Goal: Task Accomplishment & Management: Manage account settings

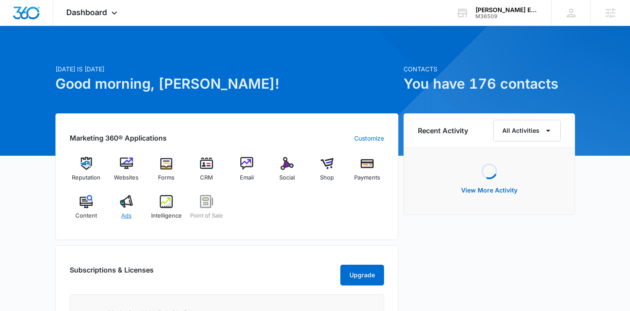
click at [129, 212] on span "Ads" at bounding box center [126, 216] width 10 height 9
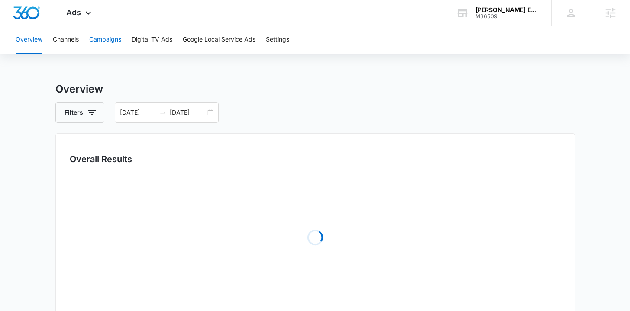
click at [91, 42] on button "Campaigns" at bounding box center [105, 40] width 32 height 28
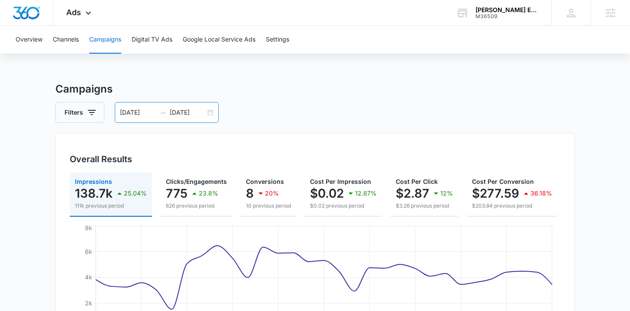
click at [213, 108] on div "07/13/2025 08/12/2025" at bounding box center [167, 112] width 104 height 21
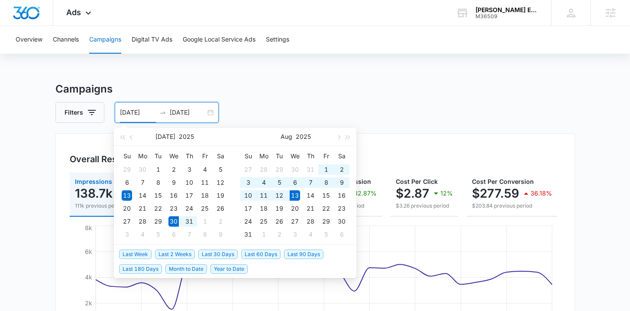
click at [179, 253] on span "Last 2 Weeks" at bounding box center [175, 255] width 40 height 10
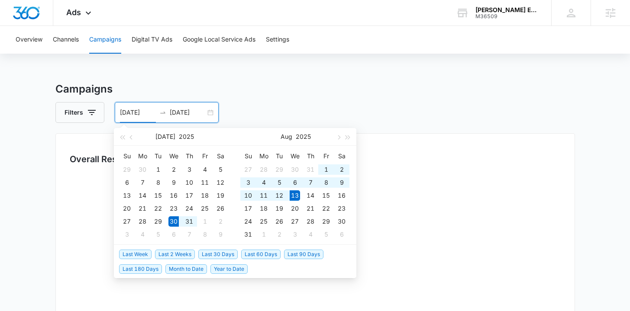
type input "07/30/2025"
type input "08/13/2025"
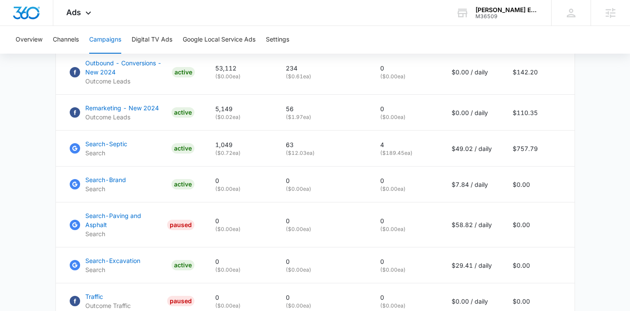
scroll to position [422, 0]
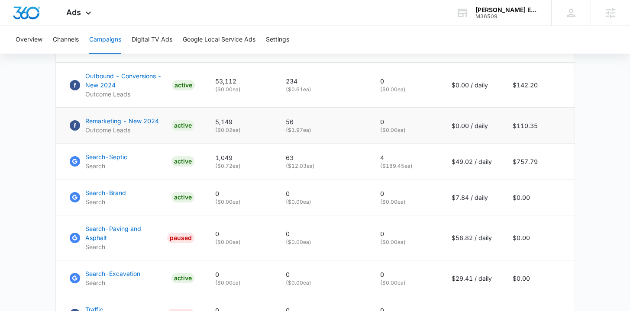
click at [122, 126] on p "Remarketing - New 2024" at bounding box center [122, 121] width 74 height 9
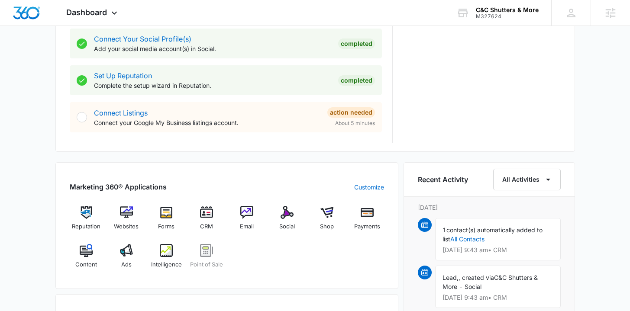
scroll to position [404, 0]
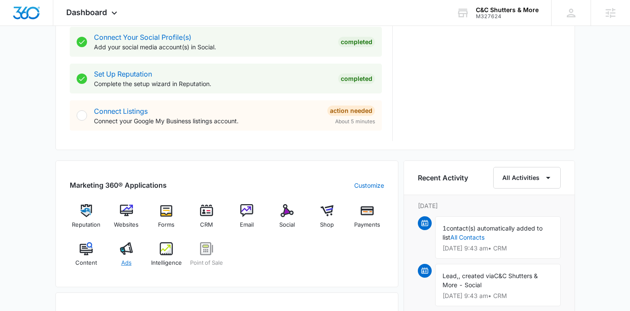
click at [124, 258] on div "Ads" at bounding box center [126, 258] width 33 height 31
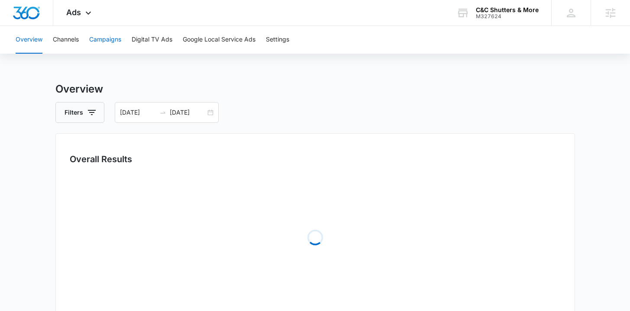
click at [109, 38] on button "Campaigns" at bounding box center [105, 40] width 32 height 28
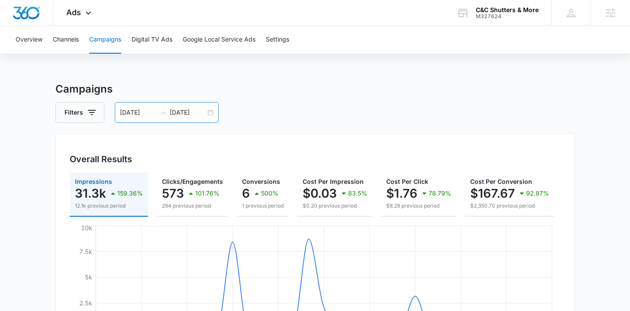
click at [212, 110] on div "07/13/2025 08/12/2025" at bounding box center [167, 112] width 104 height 21
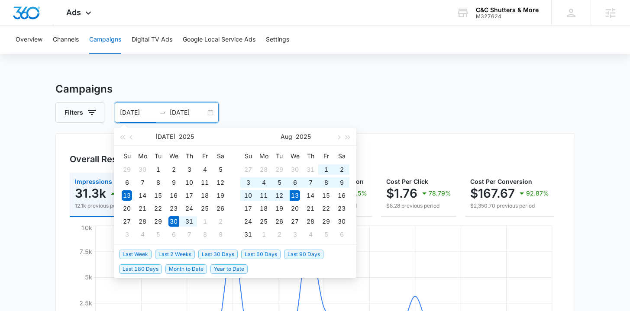
click at [171, 255] on span "Last 2 Weeks" at bounding box center [175, 255] width 40 height 10
type input "07/30/2025"
type input "08/13/2025"
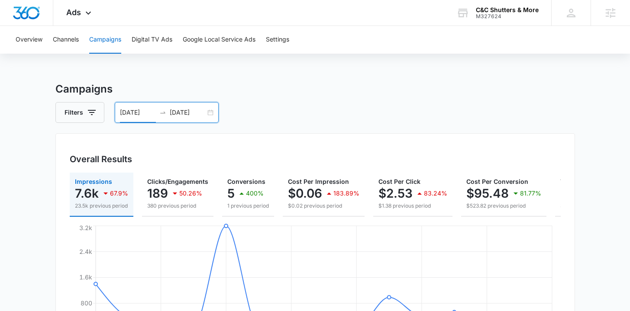
click at [207, 45] on button "Google Local Service Ads" at bounding box center [219, 40] width 73 height 28
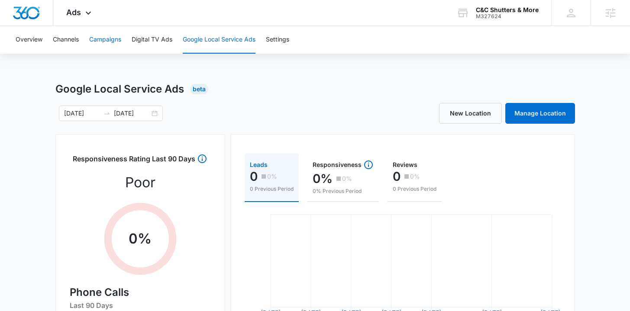
click at [113, 45] on button "Campaigns" at bounding box center [105, 40] width 32 height 28
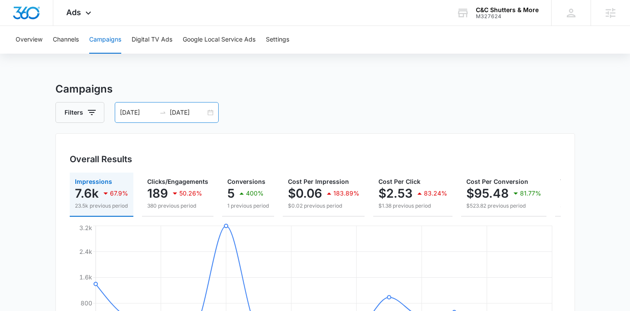
click at [205, 112] on div "07/30/2025 08/13/2025" at bounding box center [167, 112] width 104 height 21
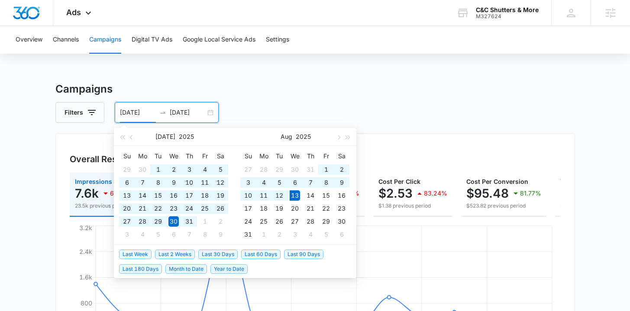
click at [221, 270] on span "Year to Date" at bounding box center [229, 270] width 37 height 10
type input "[DATE]"
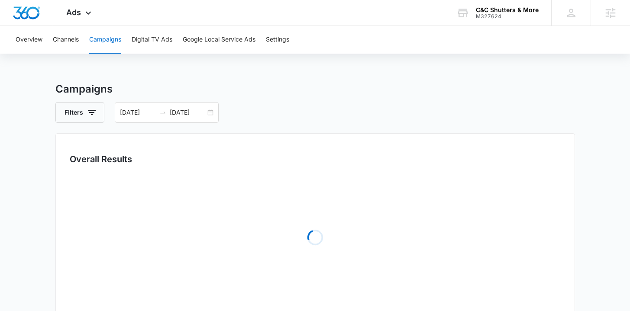
click at [39, 131] on main "Campaigns Filters 01/01/2025 08/13/2025 Overall Results Loading Campaigns List …" at bounding box center [315, 306] width 630 height 451
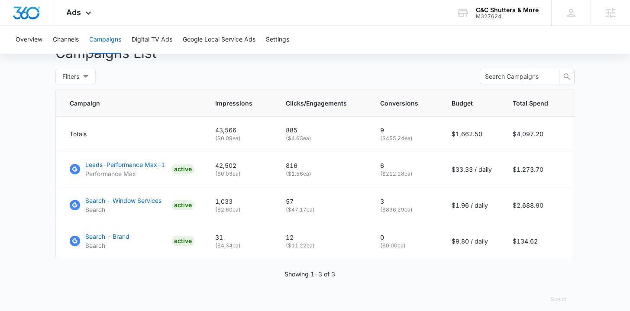
scroll to position [349, 0]
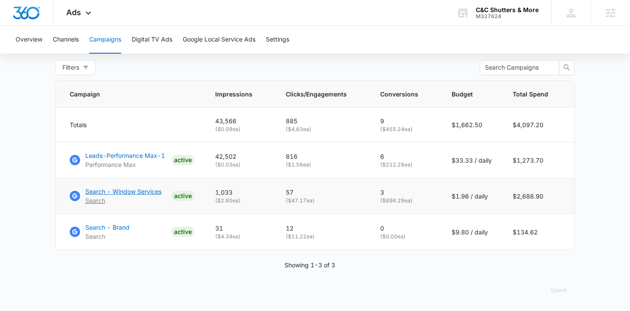
click at [112, 193] on p "Search - Window Services" at bounding box center [123, 191] width 76 height 9
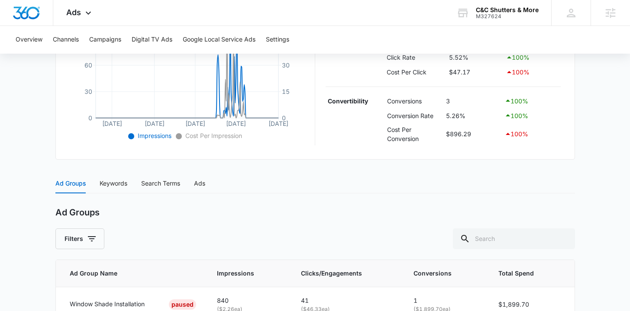
scroll to position [328, 0]
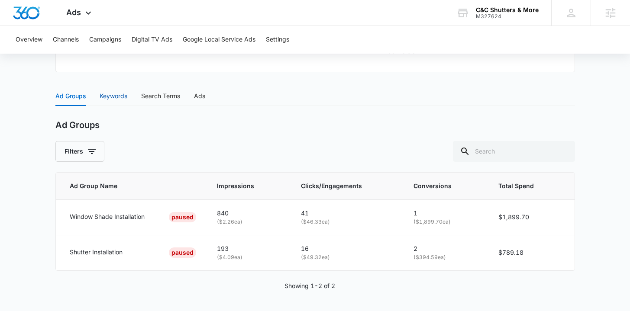
click at [102, 94] on div "Keywords" at bounding box center [114, 96] width 28 height 10
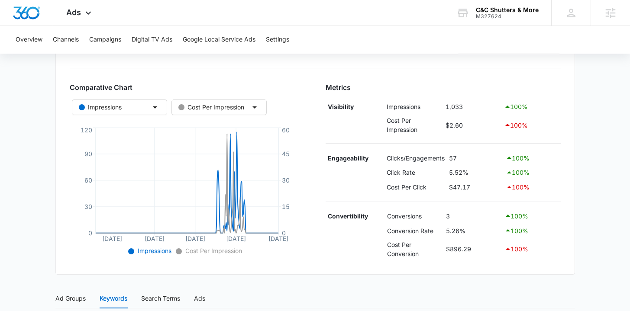
scroll to position [0, 0]
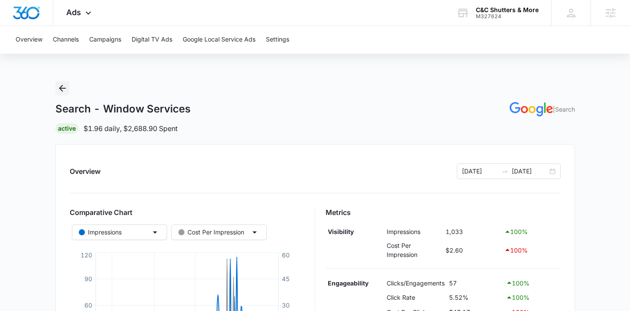
click at [63, 89] on icon "Back" at bounding box center [62, 88] width 10 height 10
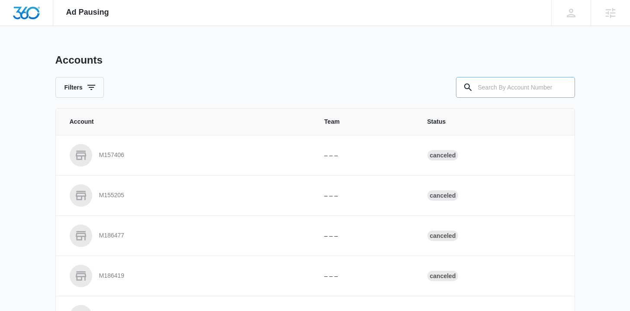
click at [528, 82] on input "text" at bounding box center [515, 87] width 119 height 21
type input "m36509"
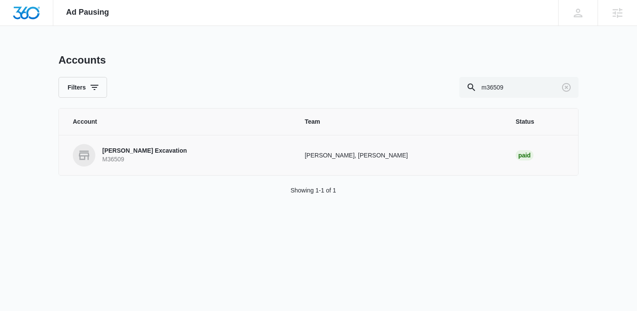
click at [145, 149] on p "Bennett Excavation" at bounding box center [144, 151] width 84 height 9
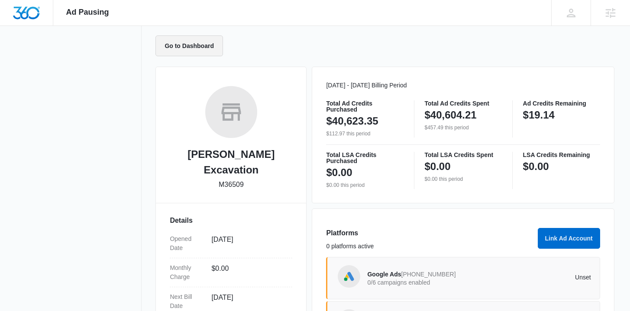
scroll to position [210, 0]
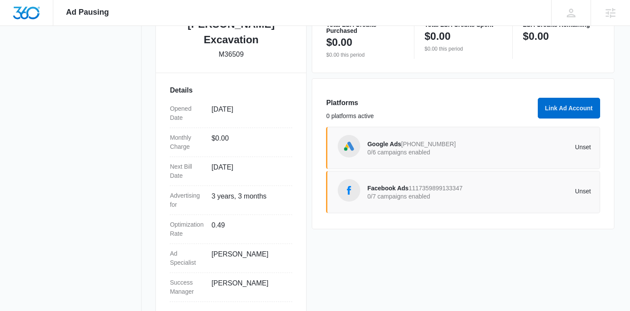
click at [389, 188] on span "Facebook Ads" at bounding box center [387, 188] width 41 height 7
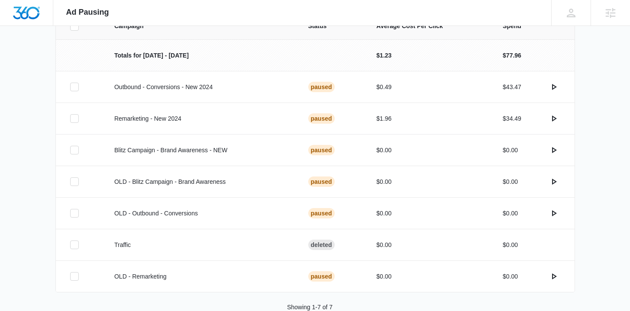
scroll to position [204, 0]
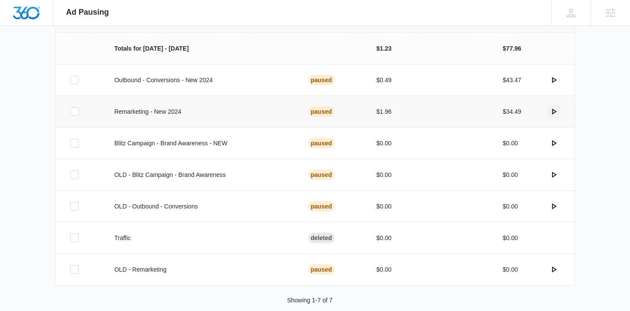
click at [552, 111] on icon "actions.activate" at bounding box center [554, 112] width 5 height 6
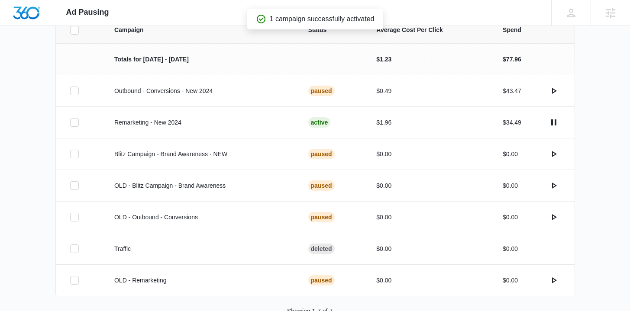
scroll to position [195, 0]
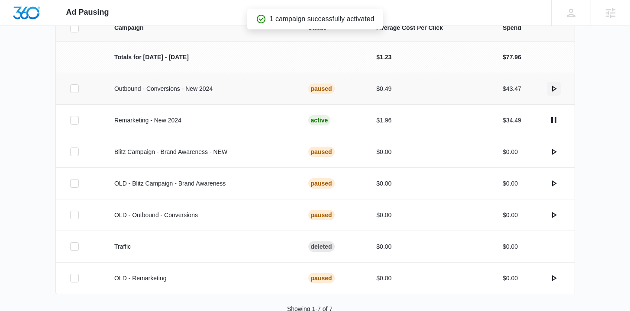
click at [556, 89] on icon "actions.activate" at bounding box center [554, 89] width 10 height 10
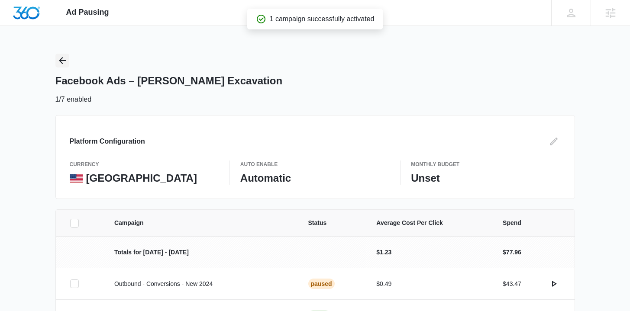
click at [64, 61] on icon "Back" at bounding box center [62, 60] width 10 height 10
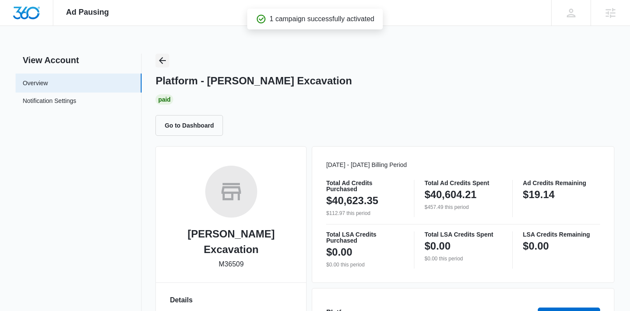
click at [166, 59] on icon "Back" at bounding box center [162, 60] width 10 height 10
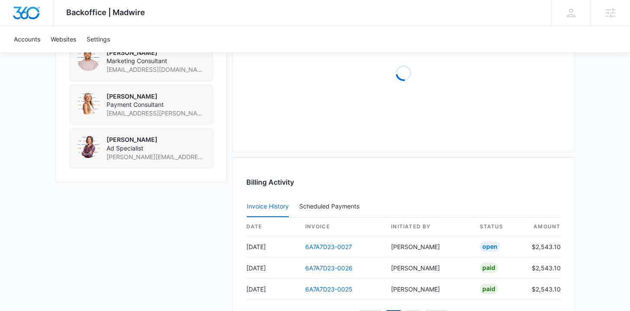
scroll to position [867, 0]
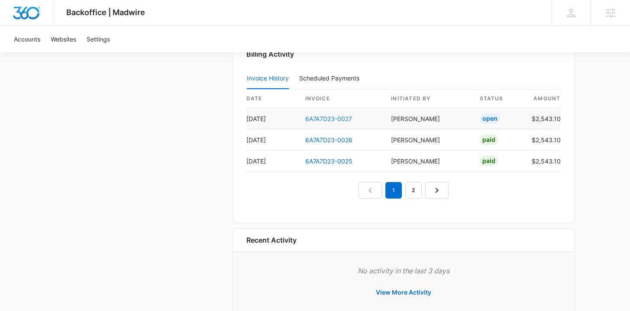
click at [311, 121] on link "6A7A7D23-0027" at bounding box center [328, 118] width 47 height 7
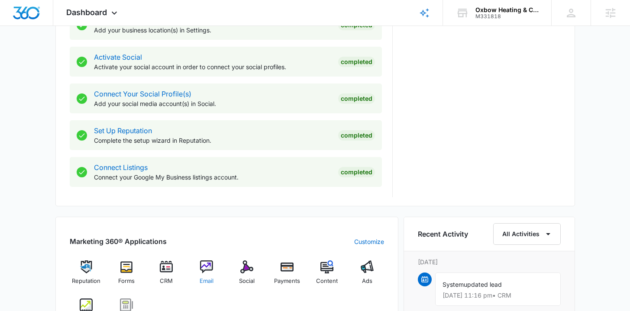
scroll to position [348, 0]
drag, startPoint x: 364, startPoint y: 273, endPoint x: 360, endPoint y: 265, distance: 9.1
click at [364, 273] on img at bounding box center [367, 266] width 13 height 13
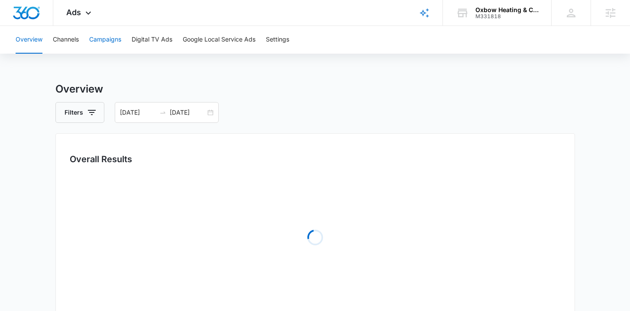
click at [98, 33] on button "Campaigns" at bounding box center [105, 40] width 32 height 28
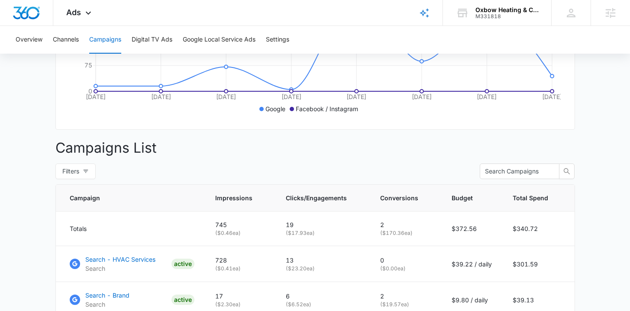
scroll to position [313, 0]
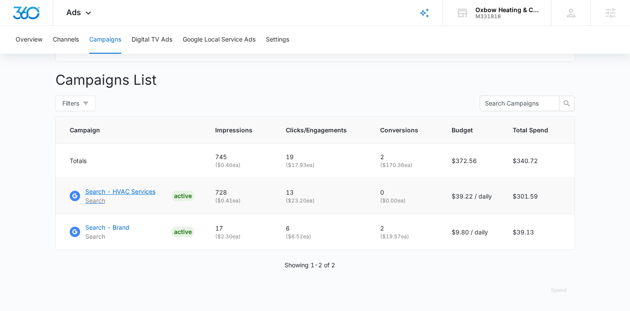
click at [113, 193] on p "Search - HVAC Services" at bounding box center [120, 191] width 70 height 9
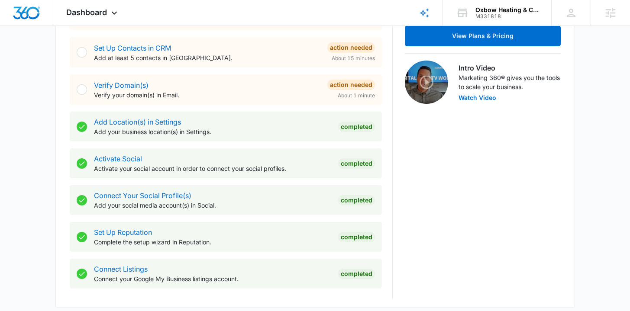
scroll to position [438, 0]
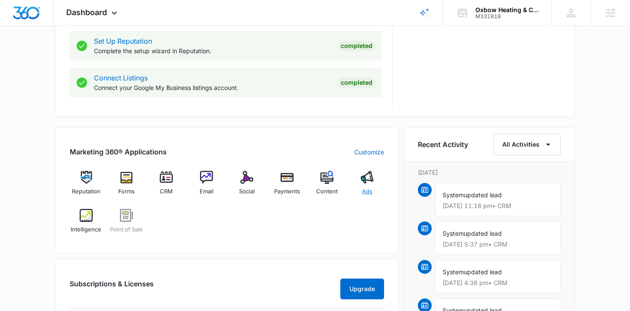
click at [374, 188] on div "Ads" at bounding box center [367, 186] width 33 height 31
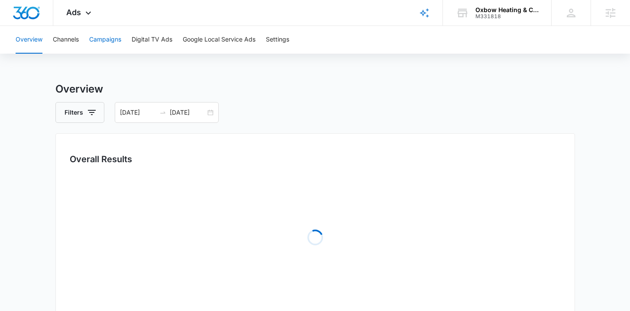
click at [117, 46] on button "Campaigns" at bounding box center [105, 40] width 32 height 28
click at [294, 45] on div "Overview Channels Campaigns Digital TV Ads Google Local Service Ads Settings" at bounding box center [314, 40] width 609 height 28
click at [280, 45] on button "Settings" at bounding box center [277, 40] width 23 height 28
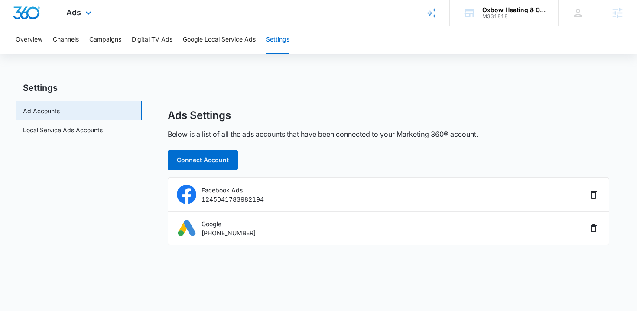
click at [16, 6] on img "Dashboard" at bounding box center [27, 12] width 28 height 13
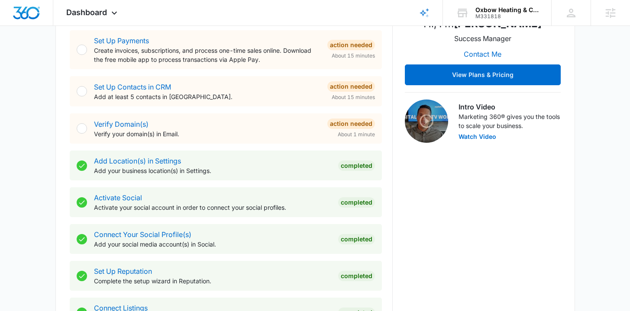
scroll to position [413, 0]
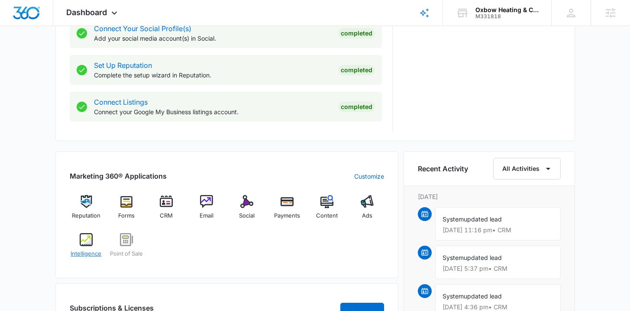
click at [93, 243] on div "Intelligence" at bounding box center [86, 248] width 33 height 31
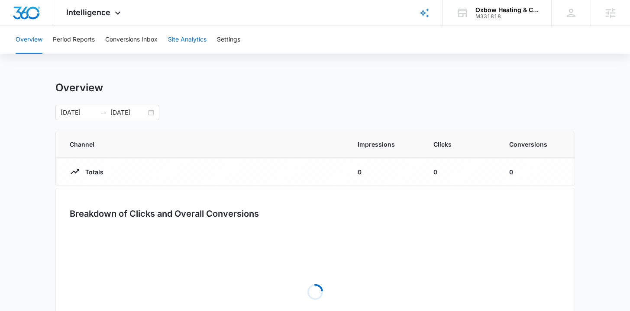
click at [184, 40] on button "Site Analytics" at bounding box center [187, 40] width 39 height 28
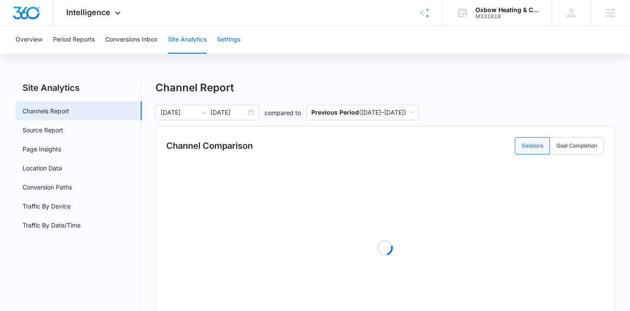
click at [234, 40] on button "Settings" at bounding box center [228, 40] width 23 height 28
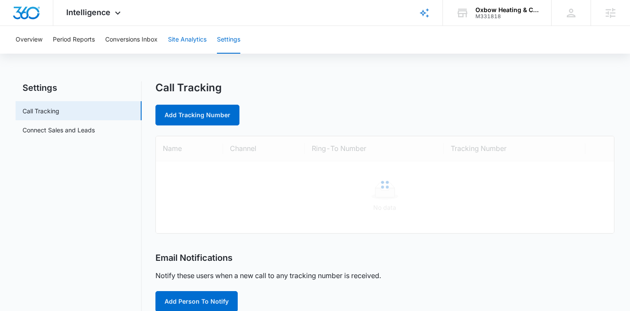
click at [197, 31] on button "Site Analytics" at bounding box center [187, 40] width 39 height 28
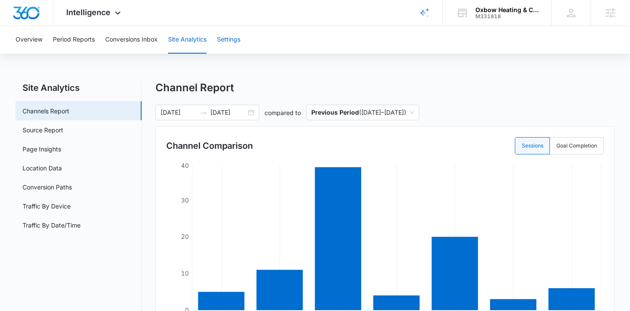
click at [235, 35] on button "Settings" at bounding box center [228, 40] width 23 height 28
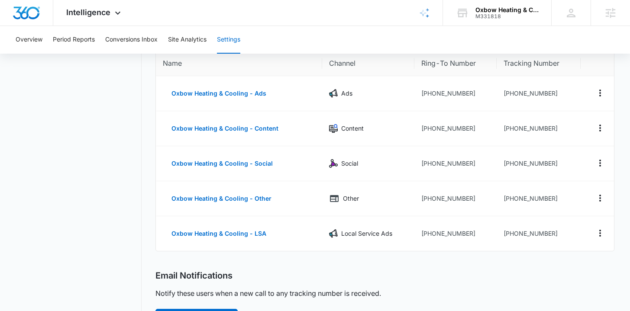
scroll to position [85, 0]
drag, startPoint x: 480, startPoint y: 236, endPoint x: 426, endPoint y: 234, distance: 53.8
click at [426, 234] on td "[PHONE_NUMBER]" at bounding box center [456, 234] width 82 height 35
copy td "5038670026"
click at [143, 141] on div "Settings Call Tracking Connect Sales and Leads Call Tracking Add Tracking Numbe…" at bounding box center [315, 282] width 599 height 573
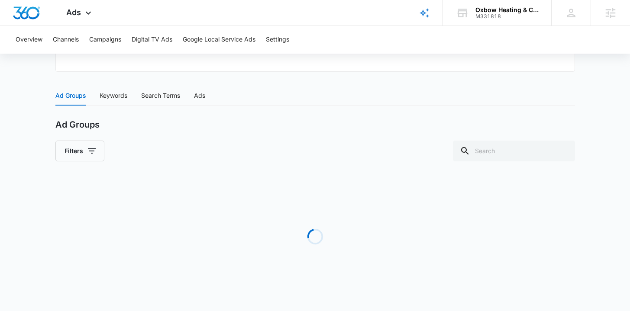
scroll to position [329, 0]
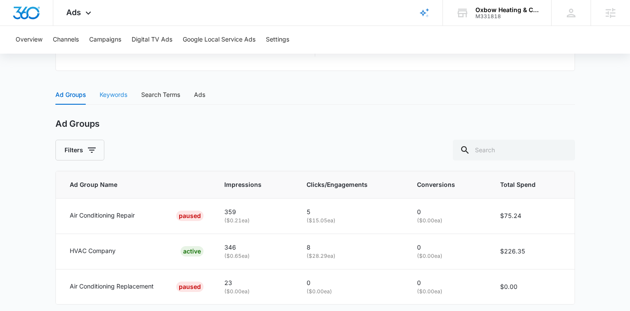
click at [122, 90] on div "Keywords" at bounding box center [114, 95] width 28 height 20
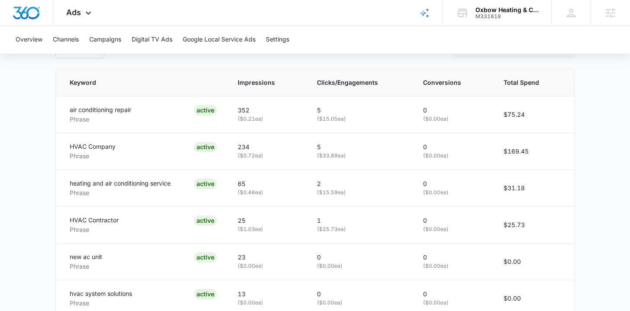
scroll to position [432, 0]
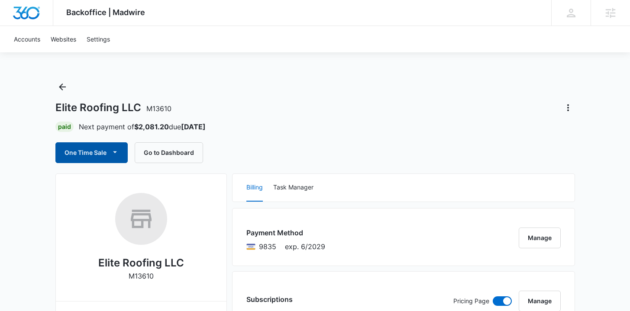
click at [93, 152] on button "One Time Sale" at bounding box center [91, 153] width 72 height 21
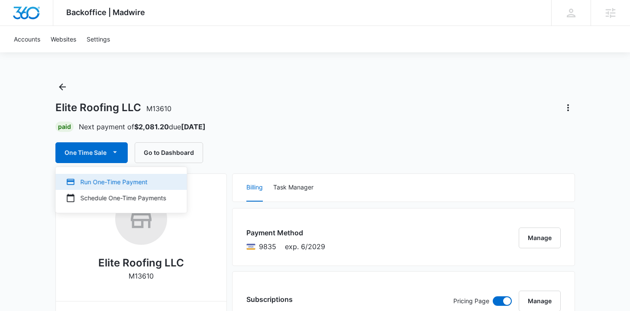
click at [98, 181] on div "Run One-Time Payment" at bounding box center [116, 182] width 100 height 9
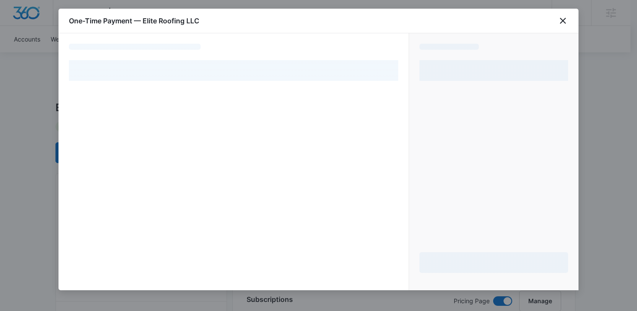
select select "pm_1PtaRXA4n8RTgNjUt8BxygLQ"
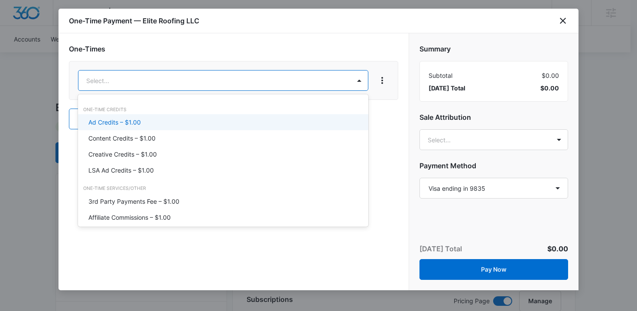
click at [215, 118] on div "Ad Credits – $1.00" at bounding box center [222, 122] width 268 height 9
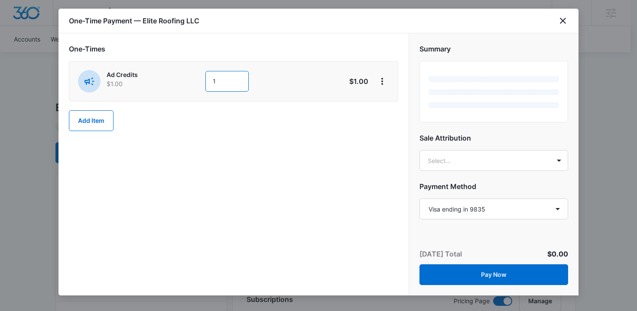
click at [190, 76] on div "Ad Credits $1.00 1" at bounding box center [203, 81] width 250 height 23
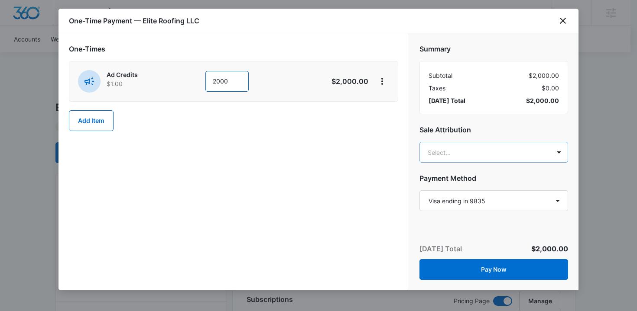
type input "2000"
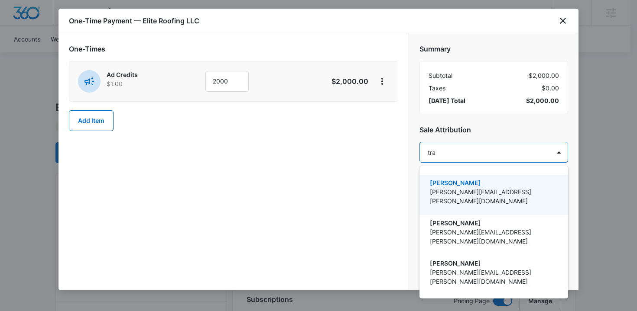
type input "trav"
click at [447, 182] on p "[PERSON_NAME]" at bounding box center [493, 182] width 126 height 9
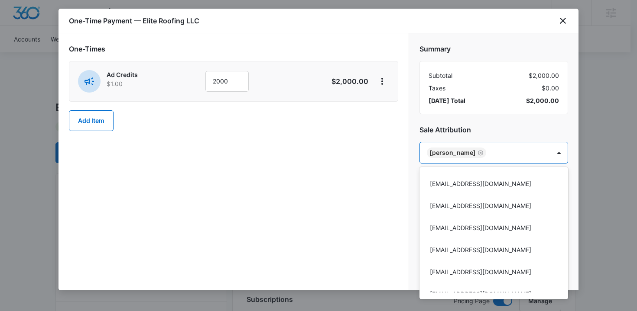
click at [279, 185] on div at bounding box center [318, 155] width 637 height 311
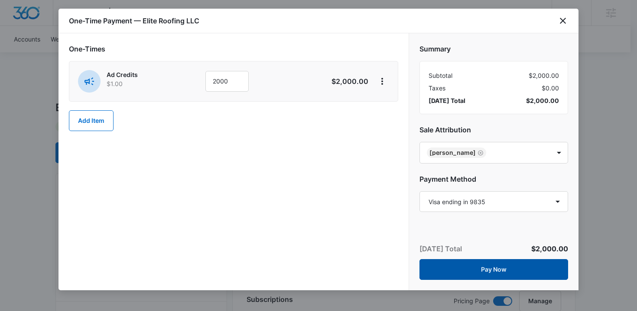
click at [492, 267] on button "Pay Now" at bounding box center [493, 269] width 149 height 21
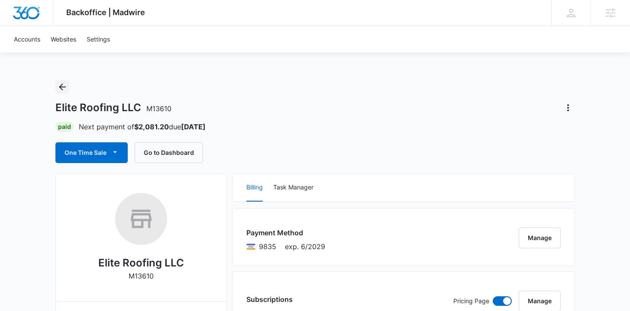
click at [61, 87] on icon "Back" at bounding box center [62, 87] width 7 height 7
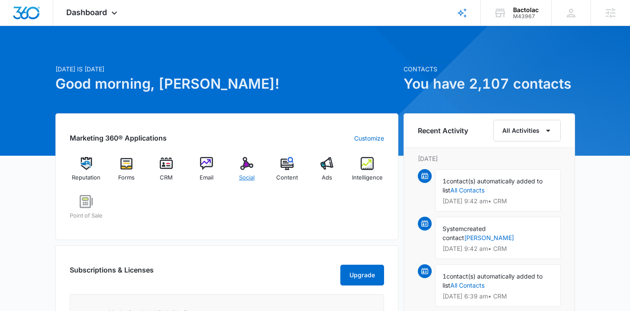
click at [240, 169] on div "Social" at bounding box center [246, 172] width 33 height 31
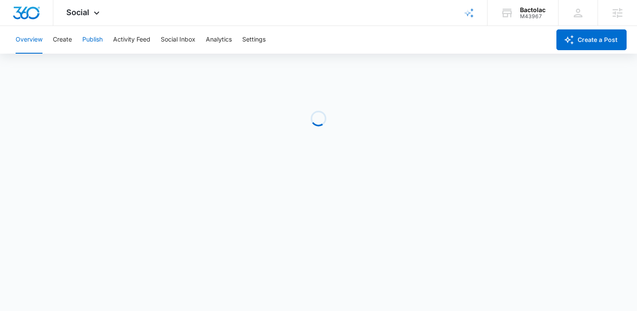
click at [100, 40] on button "Publish" at bounding box center [92, 40] width 20 height 28
click at [58, 40] on button "Create" at bounding box center [62, 40] width 19 height 28
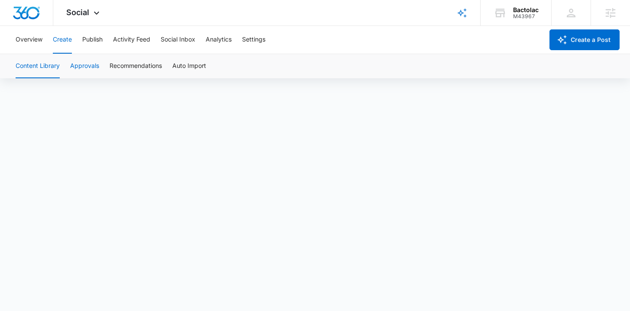
click at [87, 66] on button "Approvals" at bounding box center [84, 66] width 29 height 24
click at [85, 68] on button "Approvals" at bounding box center [84, 66] width 29 height 24
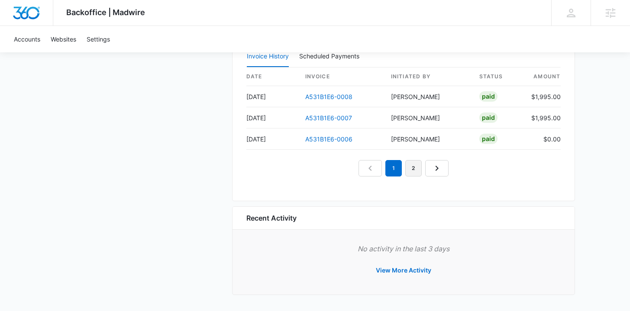
click at [412, 165] on link "2" at bounding box center [413, 168] width 16 height 16
click at [415, 169] on link "3" at bounding box center [423, 168] width 16 height 16
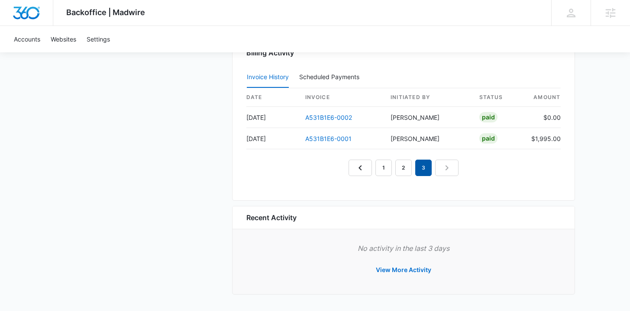
scroll to position [859, 0]
click at [424, 169] on em "3" at bounding box center [423, 168] width 16 height 16
click at [402, 165] on link "2" at bounding box center [403, 168] width 16 height 16
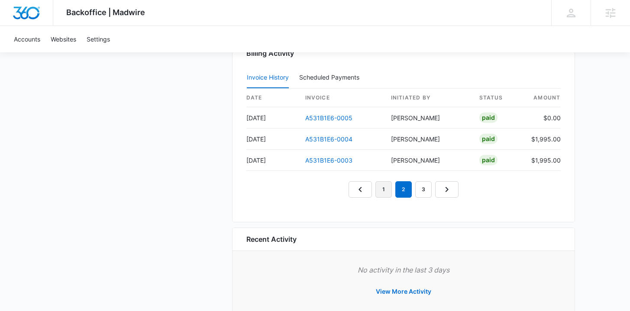
click at [382, 194] on link "1" at bounding box center [384, 189] width 16 height 16
click at [360, 190] on nav "1 2 3" at bounding box center [404, 189] width 110 height 16
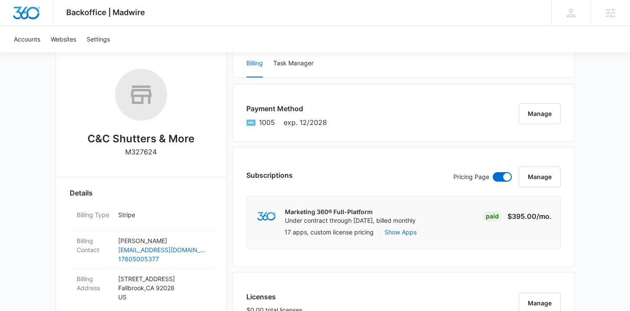
scroll to position [0, 0]
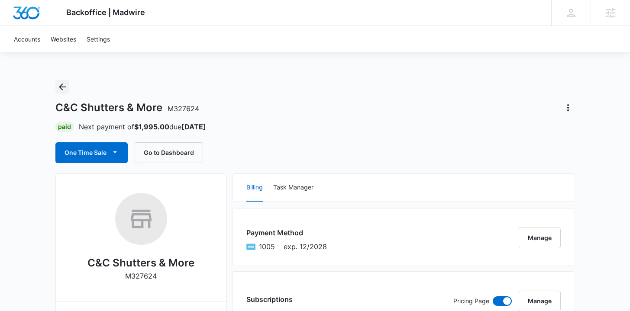
click at [63, 86] on icon "Back" at bounding box center [62, 87] width 10 height 10
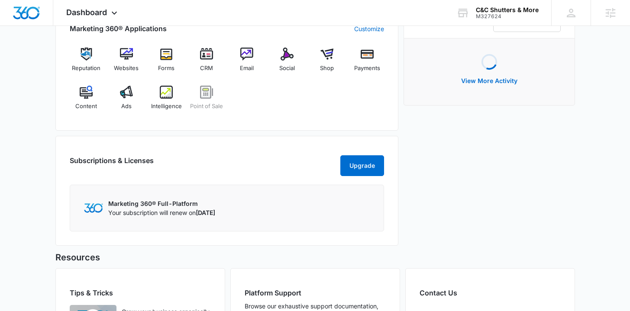
scroll to position [580, 0]
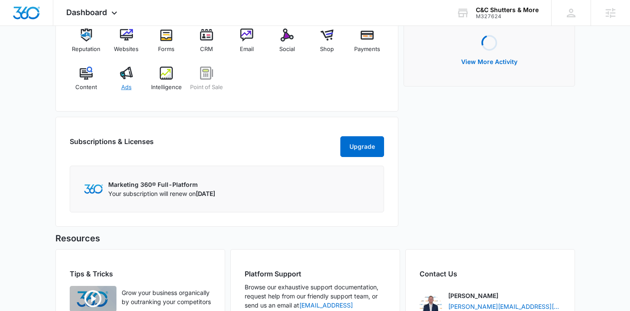
click at [128, 77] on img at bounding box center [126, 73] width 13 height 13
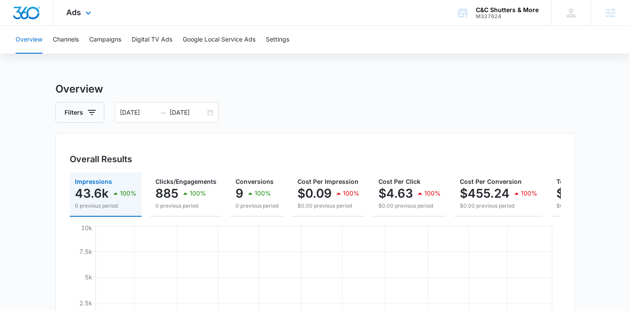
click at [39, 10] on img "Dashboard" at bounding box center [27, 12] width 28 height 13
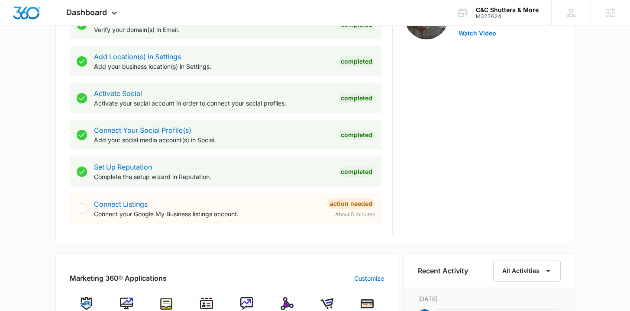
scroll to position [512, 0]
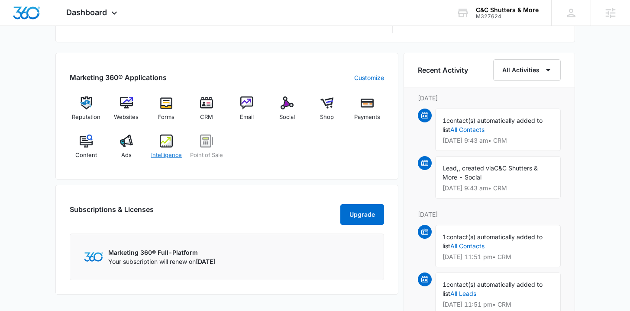
click at [173, 140] on div "Intelligence" at bounding box center [166, 150] width 33 height 31
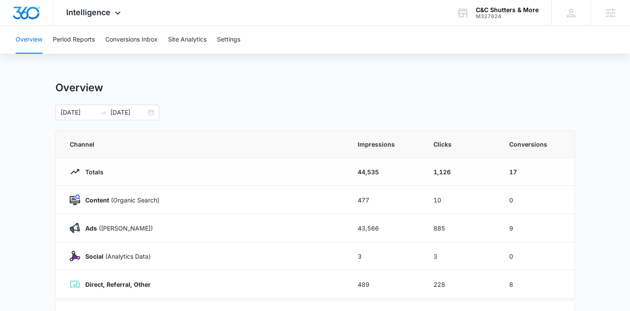
click at [104, 49] on div "Overview Period Reports Conversions Inbox Site Analytics Settings" at bounding box center [314, 40] width 609 height 28
click at [117, 46] on button "Conversions Inbox" at bounding box center [131, 40] width 52 height 28
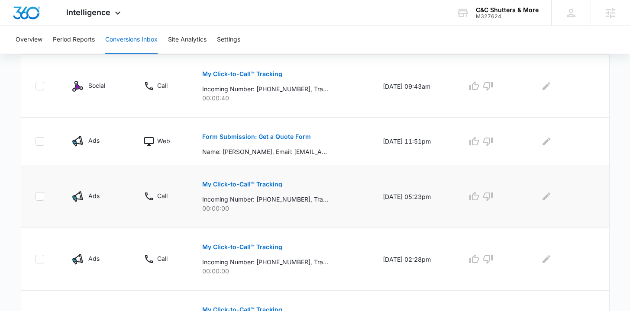
scroll to position [230, 0]
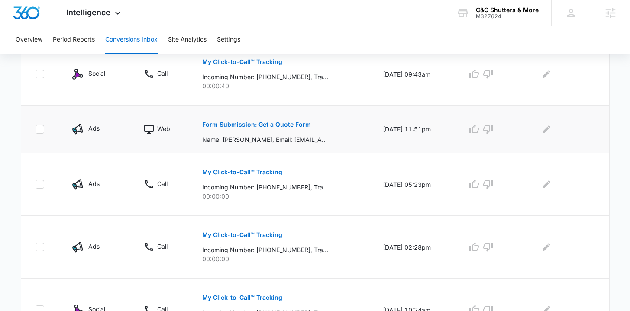
click at [216, 125] on p "Form Submission: Get a Quote Form" at bounding box center [256, 125] width 109 height 6
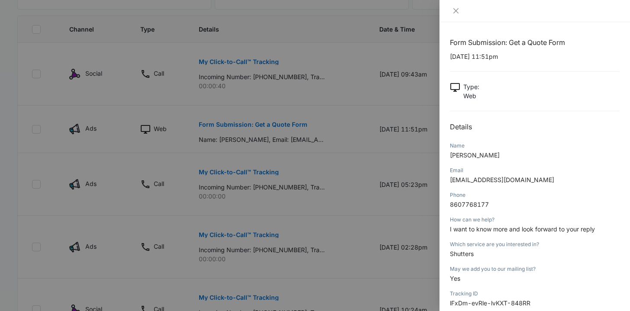
scroll to position [100, 0]
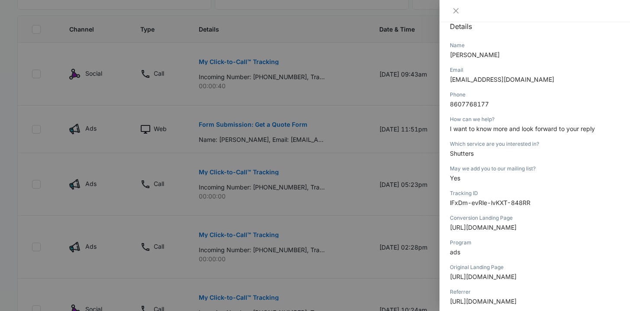
click at [347, 180] on div at bounding box center [315, 155] width 630 height 311
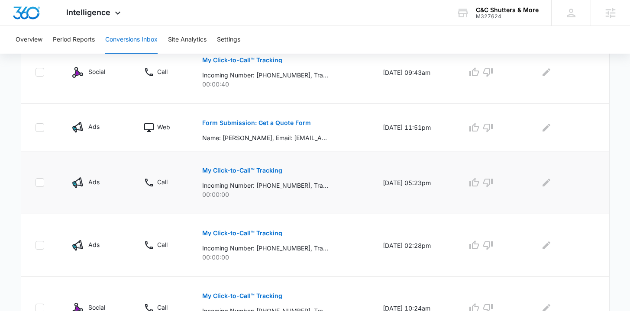
scroll to position [233, 0]
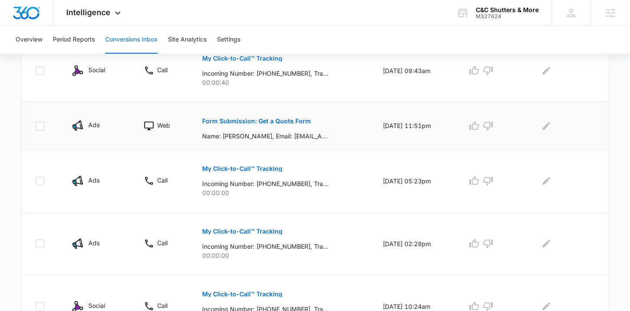
click at [277, 124] on p "Form Submission: Get a Quote Form" at bounding box center [256, 121] width 109 height 6
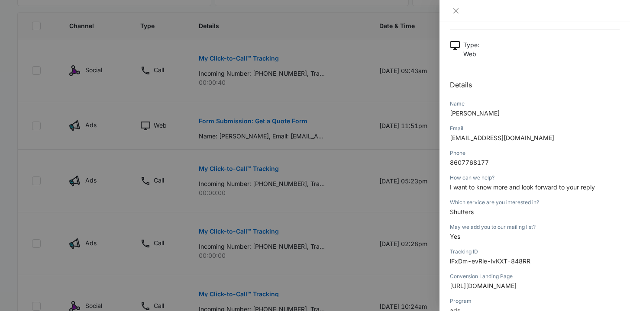
scroll to position [71, 0]
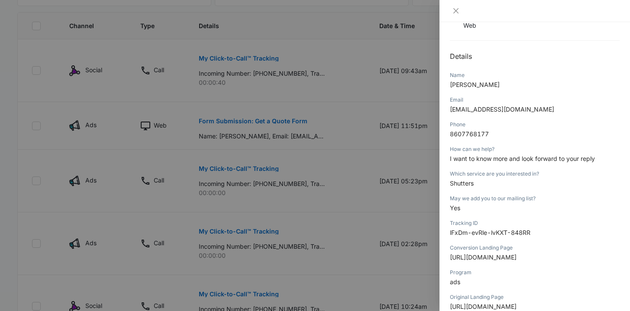
click at [340, 179] on div at bounding box center [315, 155] width 630 height 311
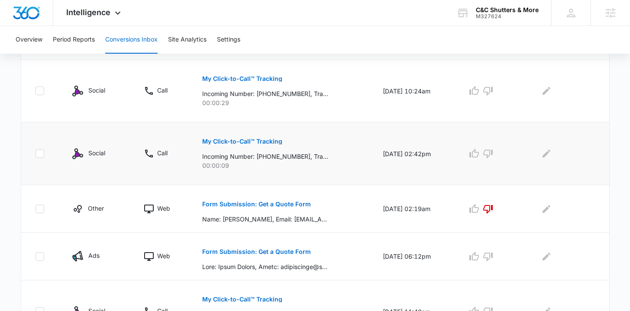
scroll to position [464, 0]
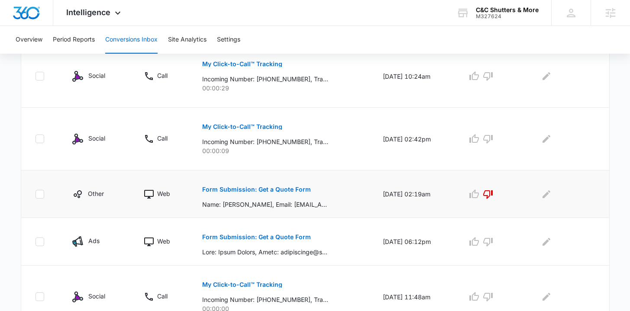
click at [265, 194] on button "Form Submission: Get a Quote Form" at bounding box center [256, 189] width 109 height 21
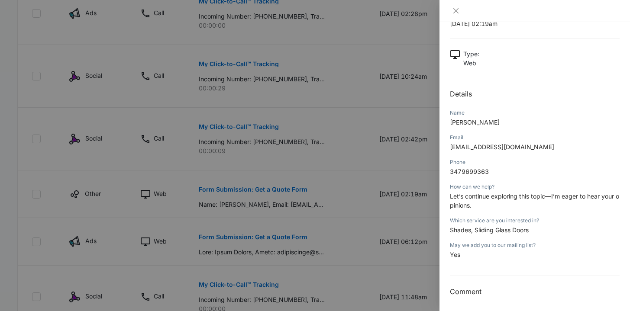
scroll to position [36, 0]
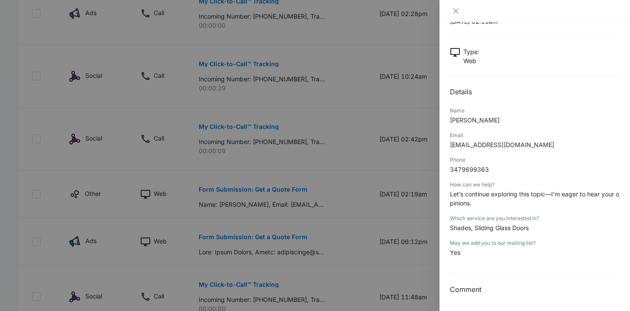
click at [397, 210] on div at bounding box center [315, 155] width 630 height 311
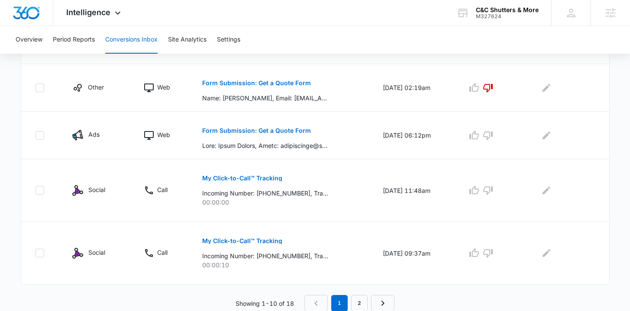
scroll to position [571, 0]
click at [355, 302] on link "2" at bounding box center [359, 303] width 16 height 16
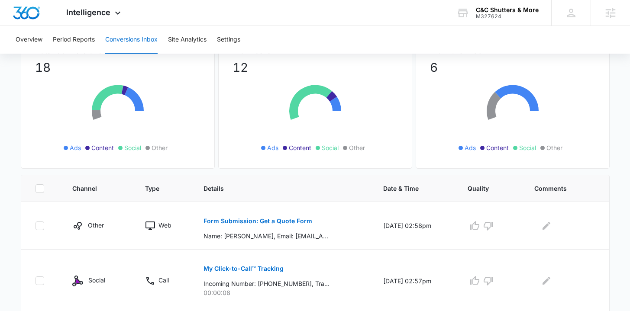
scroll to position [119, 0]
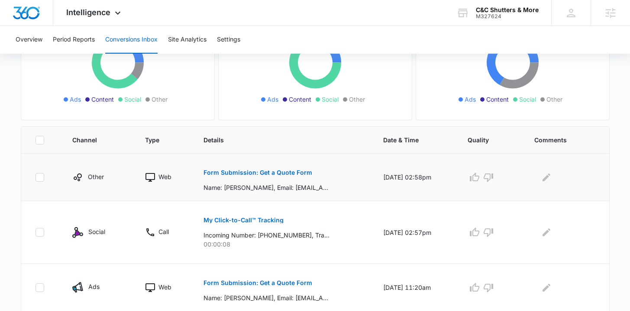
click at [288, 171] on p "Form Submission: Get a Quote Form" at bounding box center [258, 173] width 109 height 6
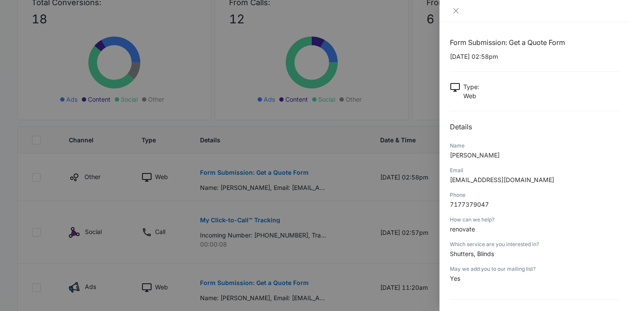
click at [399, 206] on div at bounding box center [315, 155] width 630 height 311
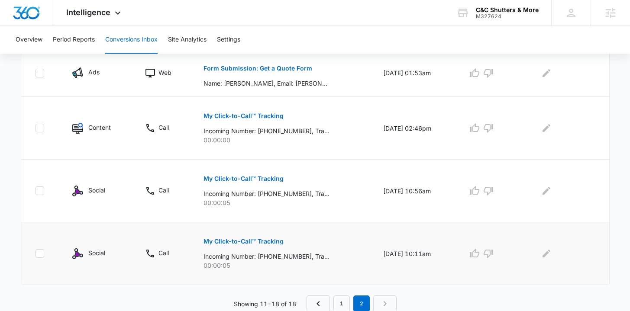
scroll to position [445, 0]
click at [338, 304] on link "1" at bounding box center [342, 303] width 16 height 16
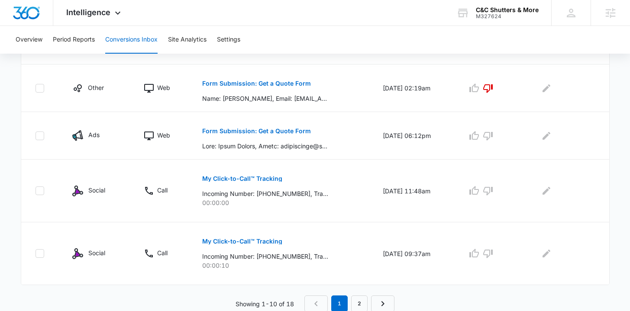
scroll to position [571, 0]
click at [356, 302] on link "2" at bounding box center [359, 303] width 16 height 16
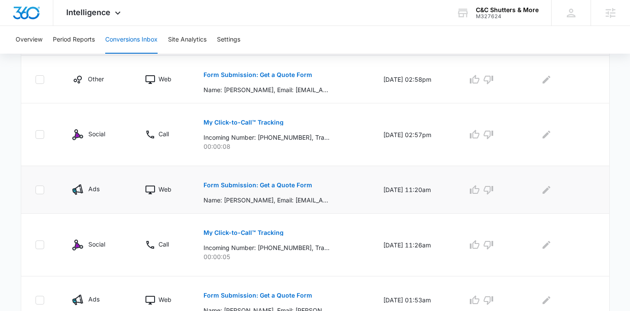
scroll to position [218, 0]
click at [229, 186] on p "Form Submission: Get a Quote Form" at bounding box center [258, 184] width 109 height 6
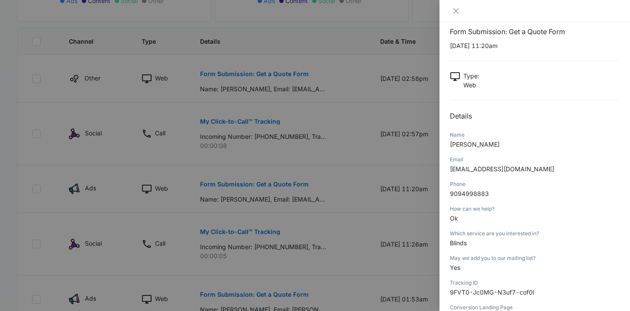
scroll to position [0, 0]
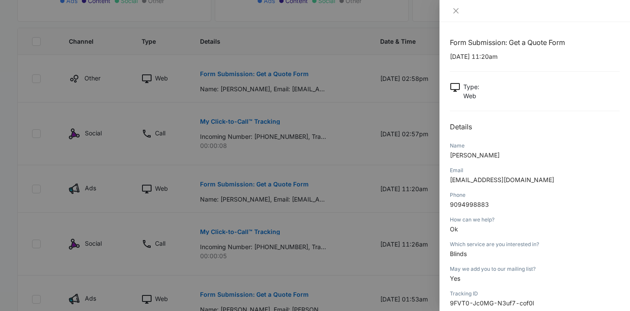
click at [338, 187] on div at bounding box center [315, 155] width 630 height 311
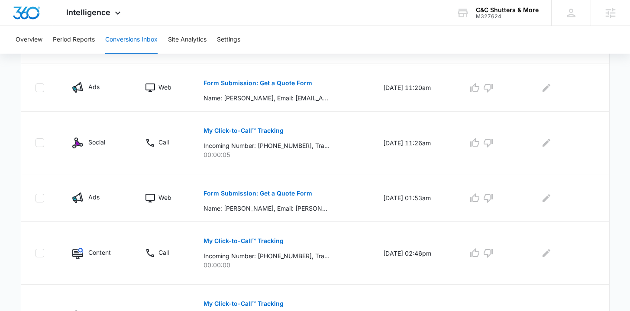
scroll to position [321, 0]
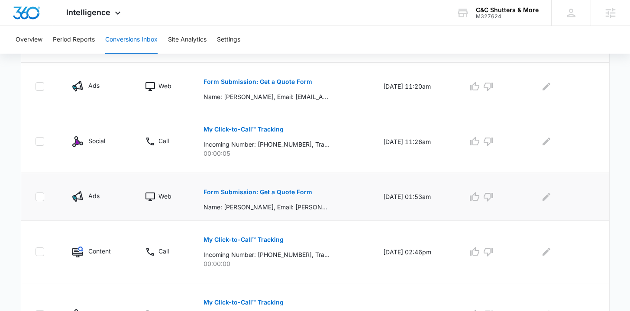
click at [256, 194] on p "Form Submission: Get a Quote Form" at bounding box center [258, 192] width 109 height 6
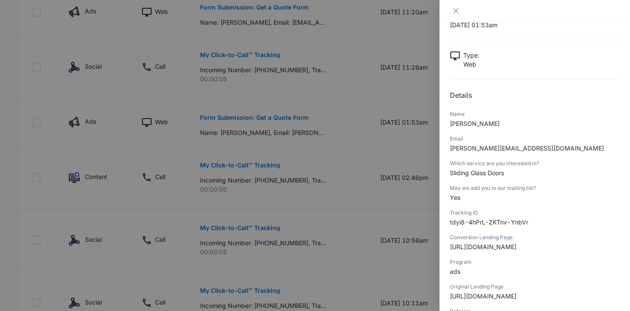
scroll to position [0, 0]
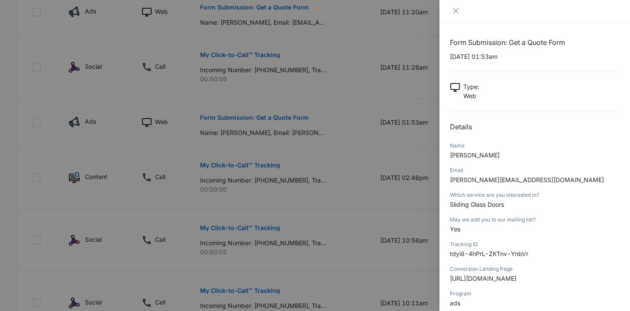
click at [353, 186] on div at bounding box center [315, 155] width 630 height 311
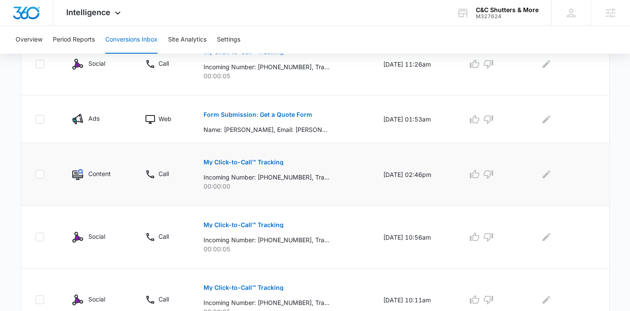
scroll to position [445, 0]
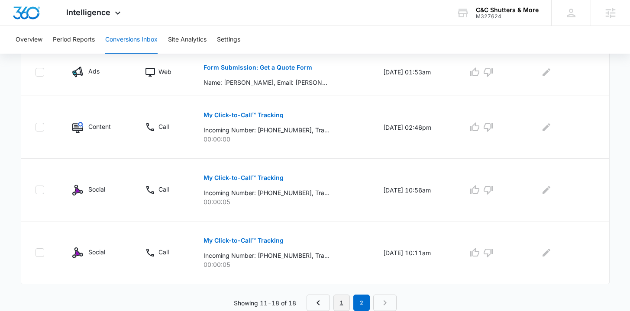
click at [339, 300] on link "1" at bounding box center [342, 303] width 16 height 16
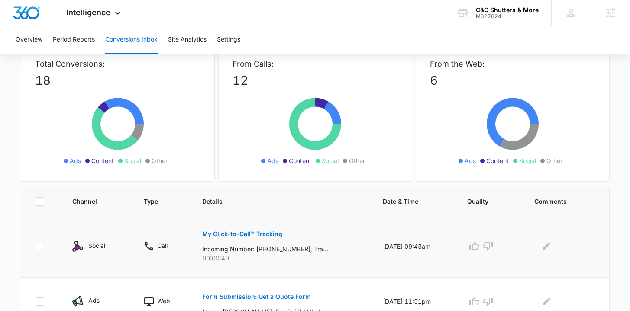
scroll to position [0, 0]
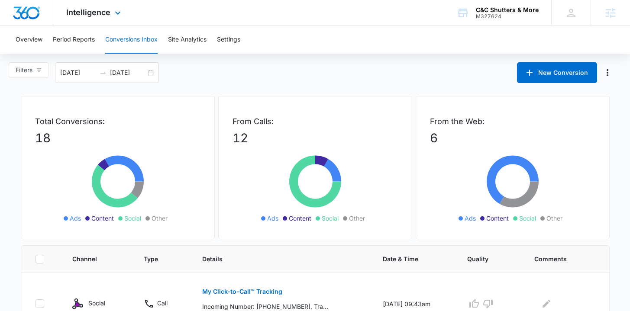
click at [35, 16] on img "Dashboard" at bounding box center [27, 12] width 28 height 13
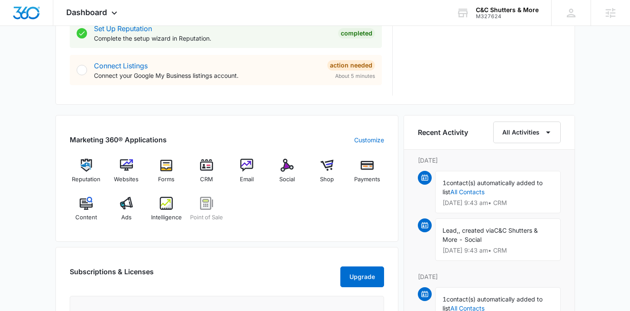
scroll to position [476, 0]
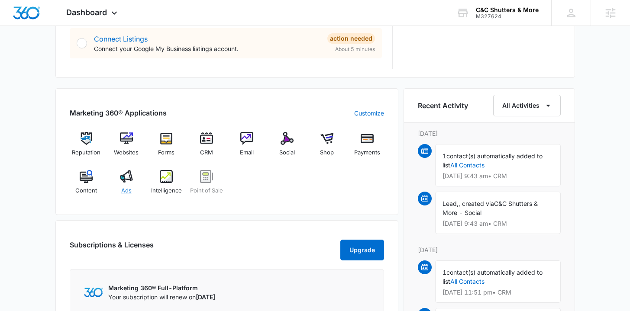
click at [126, 187] on span "Ads" at bounding box center [126, 191] width 10 height 9
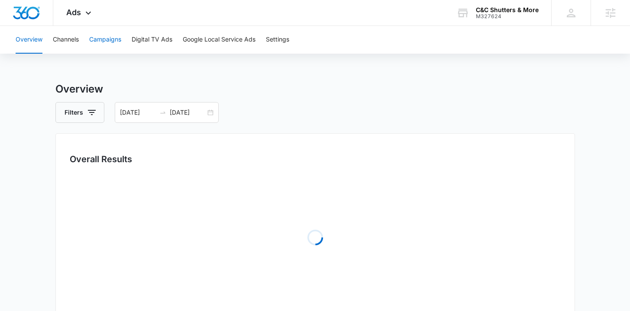
click at [104, 40] on button "Campaigns" at bounding box center [105, 40] width 32 height 28
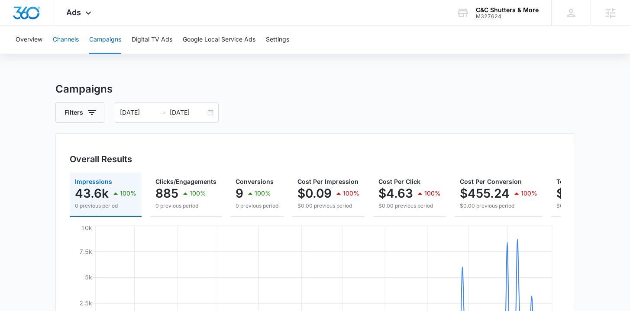
click at [64, 49] on button "Channels" at bounding box center [66, 40] width 26 height 28
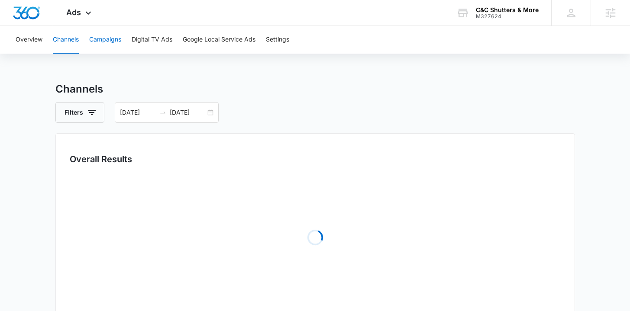
click at [107, 43] on button "Campaigns" at bounding box center [105, 40] width 32 height 28
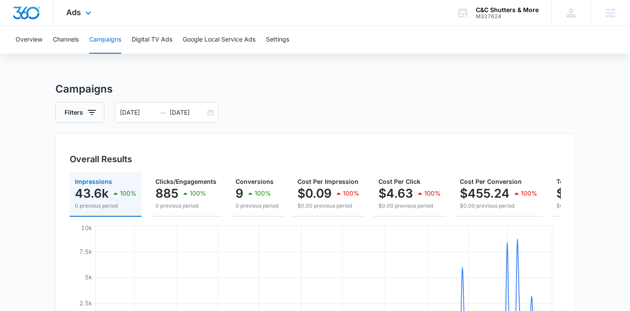
click at [26, 13] on img "Dashboard" at bounding box center [27, 12] width 28 height 13
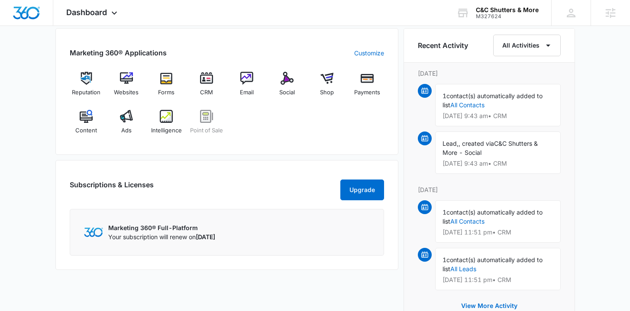
scroll to position [576, 0]
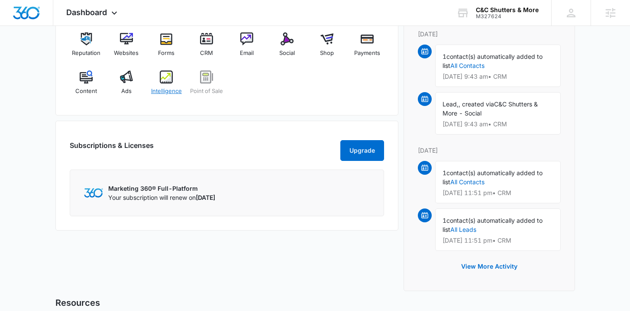
click at [172, 84] on div "Intelligence" at bounding box center [166, 86] width 33 height 31
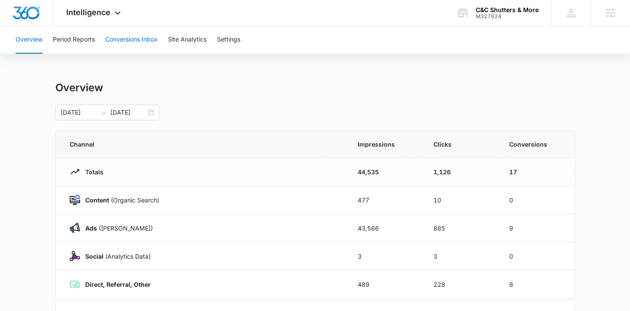
click at [130, 42] on button "Conversions Inbox" at bounding box center [131, 40] width 52 height 28
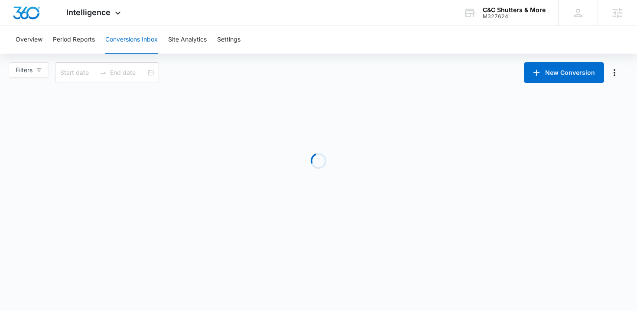
type input "07/14/2025"
type input "[DATE]"
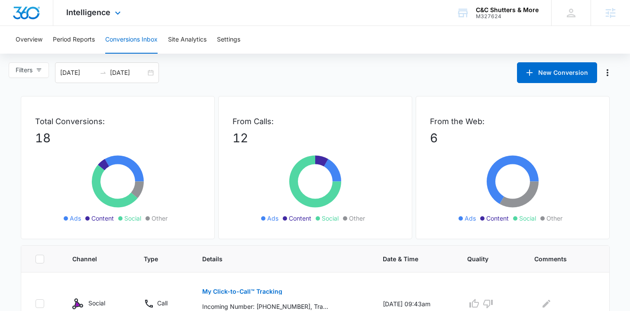
click at [32, 9] on img "Dashboard" at bounding box center [27, 12] width 28 height 13
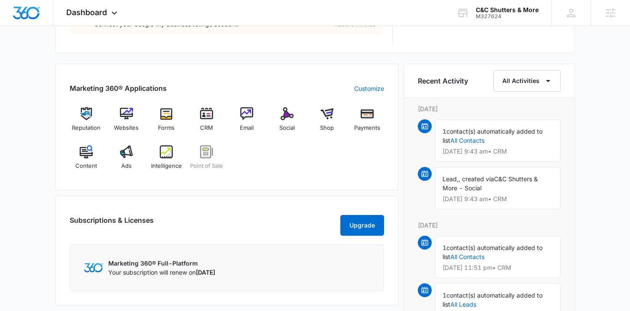
scroll to position [500, 0]
click at [87, 10] on span "Dashboard" at bounding box center [86, 12] width 41 height 9
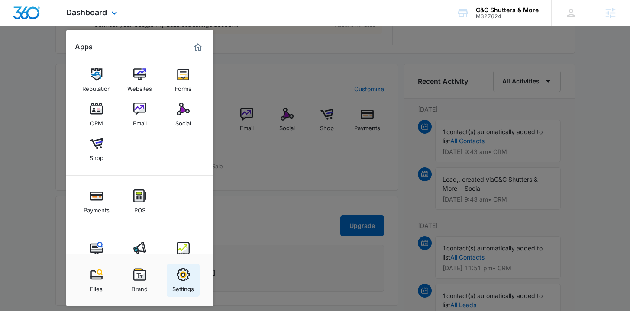
click at [190, 279] on link "Settings" at bounding box center [183, 280] width 33 height 33
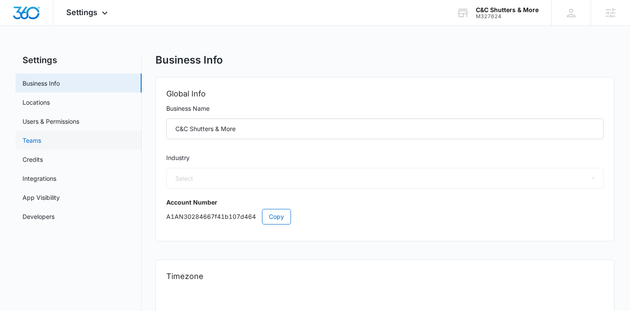
select select "4"
select select "US"
select select "America/Los_Angeles"
click at [79, 120] on link "Users & Permissions" at bounding box center [51, 121] width 57 height 9
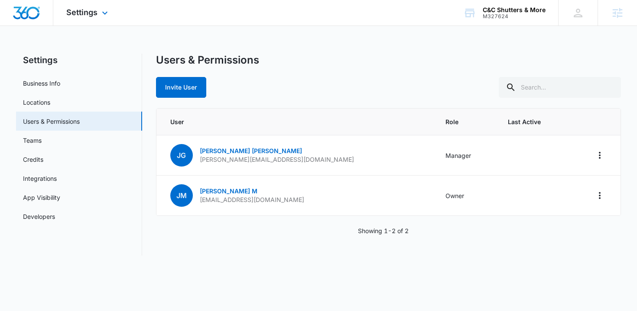
click at [32, 7] on img "Dashboard" at bounding box center [27, 12] width 28 height 13
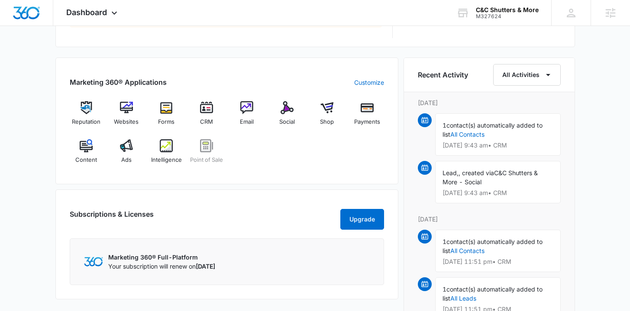
scroll to position [502, 0]
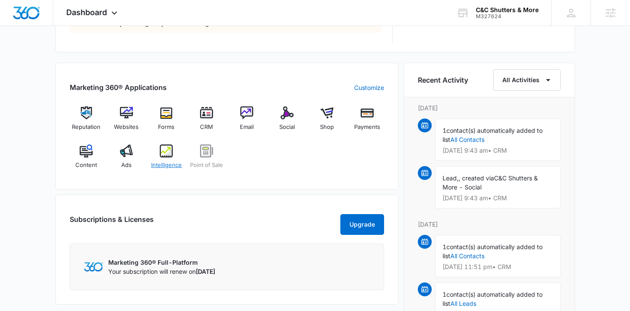
click at [162, 165] on span "Intelligence" at bounding box center [166, 165] width 31 height 9
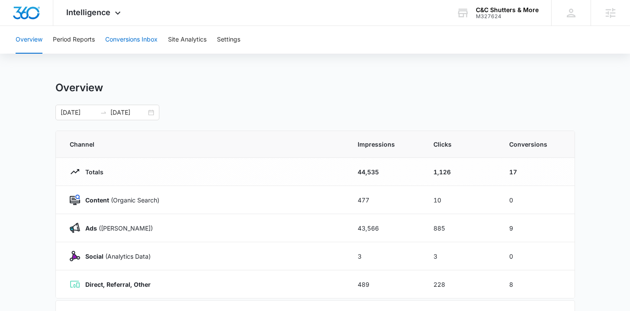
click at [140, 42] on button "Conversions Inbox" at bounding box center [131, 40] width 52 height 28
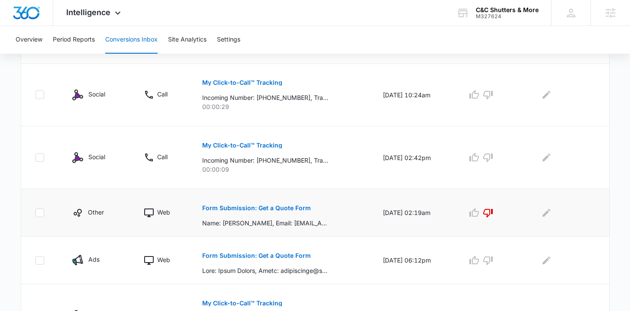
scroll to position [450, 0]
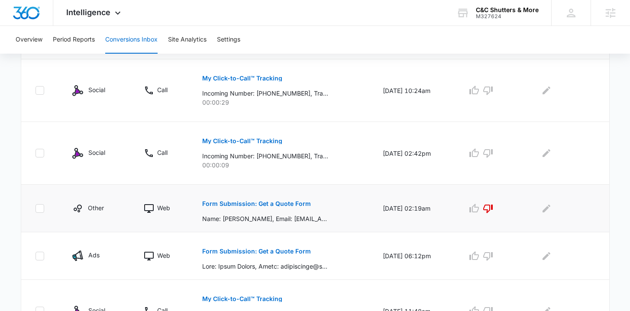
click at [255, 201] on p "Form Submission: Get a Quote Form" at bounding box center [256, 204] width 109 height 6
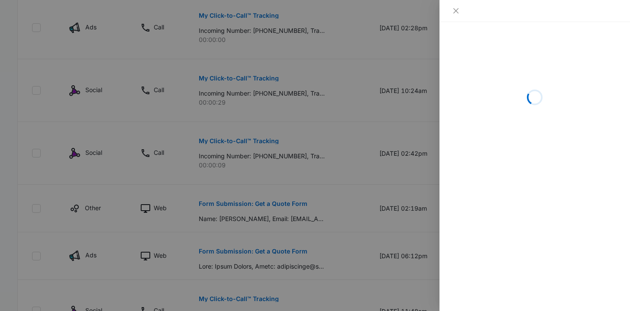
click at [340, 213] on div at bounding box center [315, 155] width 630 height 311
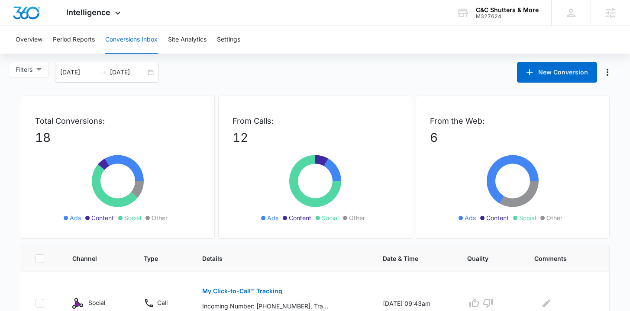
scroll to position [0, 0]
click at [238, 40] on button "Settings" at bounding box center [228, 40] width 23 height 28
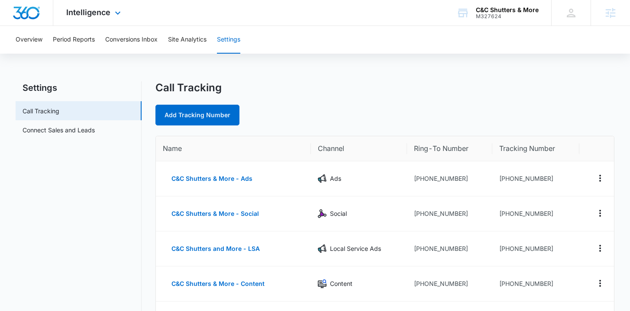
click at [28, 8] on img "Dashboard" at bounding box center [27, 12] width 28 height 13
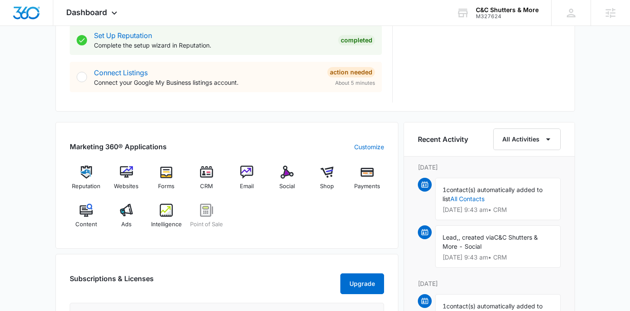
scroll to position [608, 0]
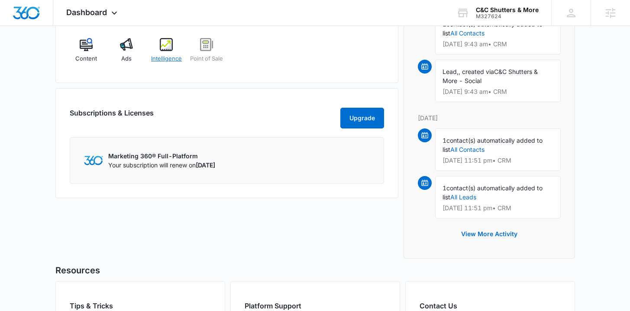
click at [157, 56] on span "Intelligence" at bounding box center [166, 59] width 31 height 9
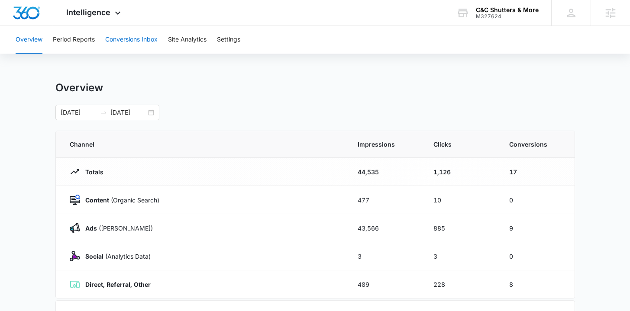
click at [146, 44] on button "Conversions Inbox" at bounding box center [131, 40] width 52 height 28
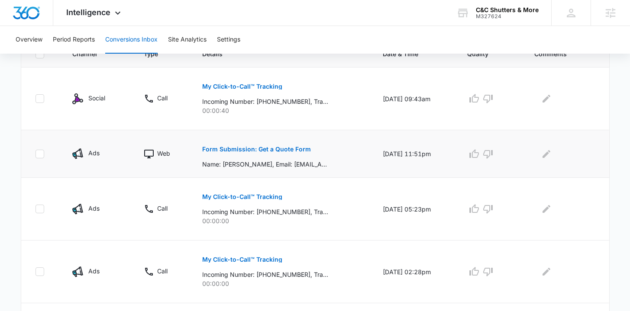
scroll to position [150, 0]
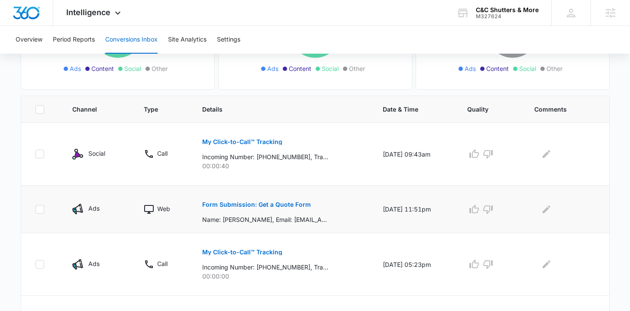
click at [264, 205] on p "Form Submission: Get a Quote Form" at bounding box center [256, 205] width 109 height 6
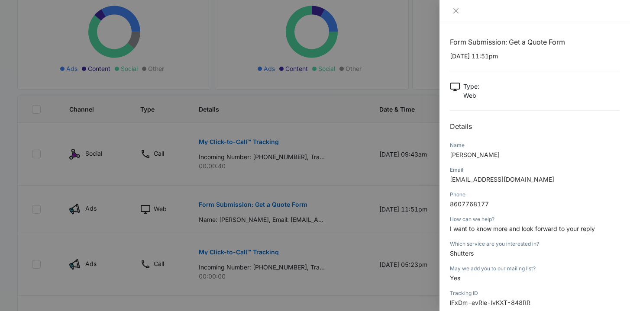
scroll to position [0, 0]
click at [372, 181] on div at bounding box center [315, 155] width 630 height 311
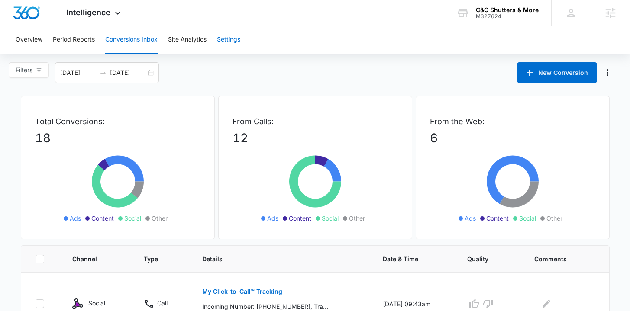
click at [232, 36] on button "Settings" at bounding box center [228, 40] width 23 height 28
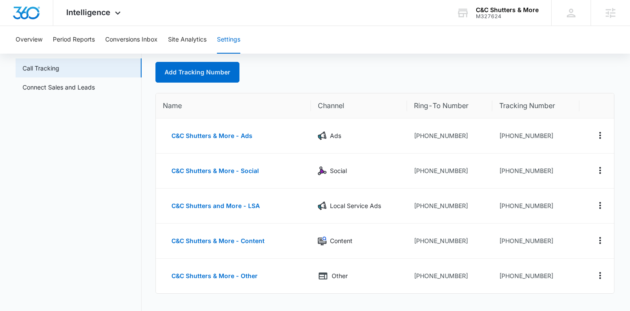
scroll to position [55, 0]
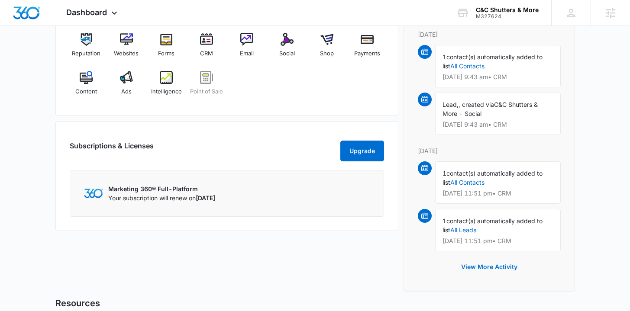
scroll to position [579, 0]
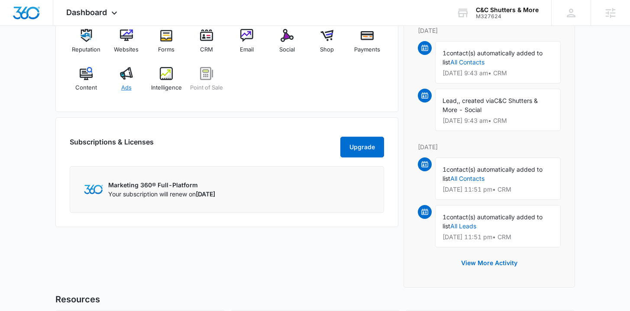
click at [129, 91] on span "Ads" at bounding box center [126, 88] width 10 height 9
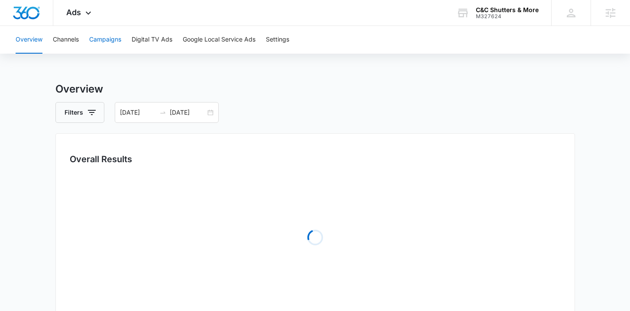
click at [100, 43] on button "Campaigns" at bounding box center [105, 40] width 32 height 28
